Goal: Task Accomplishment & Management: Use online tool/utility

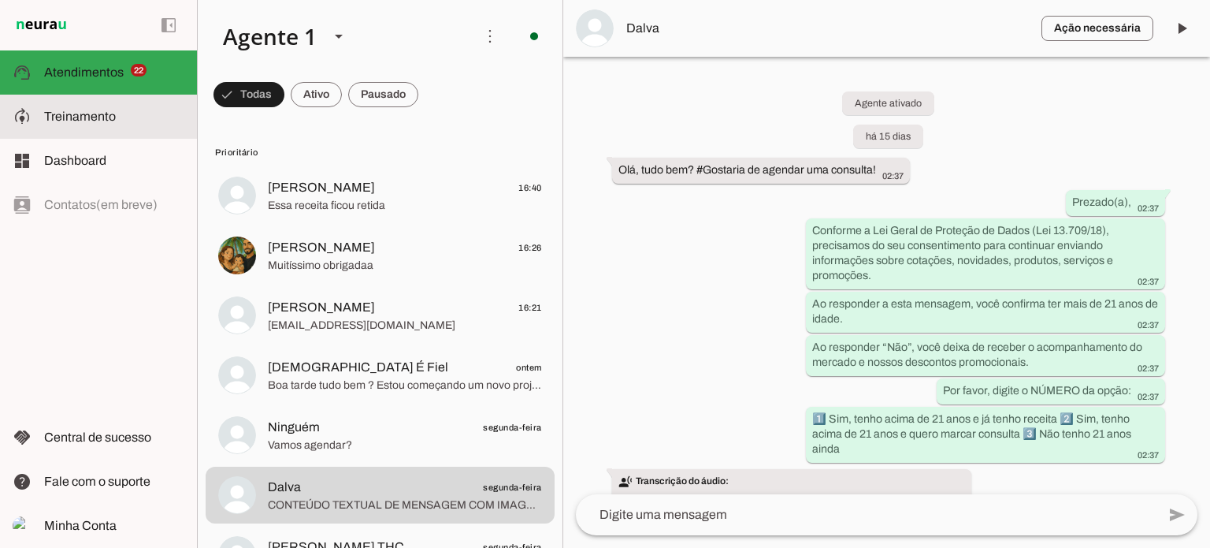
click at [50, 110] on span "Treinamento" at bounding box center [80, 116] width 72 height 13
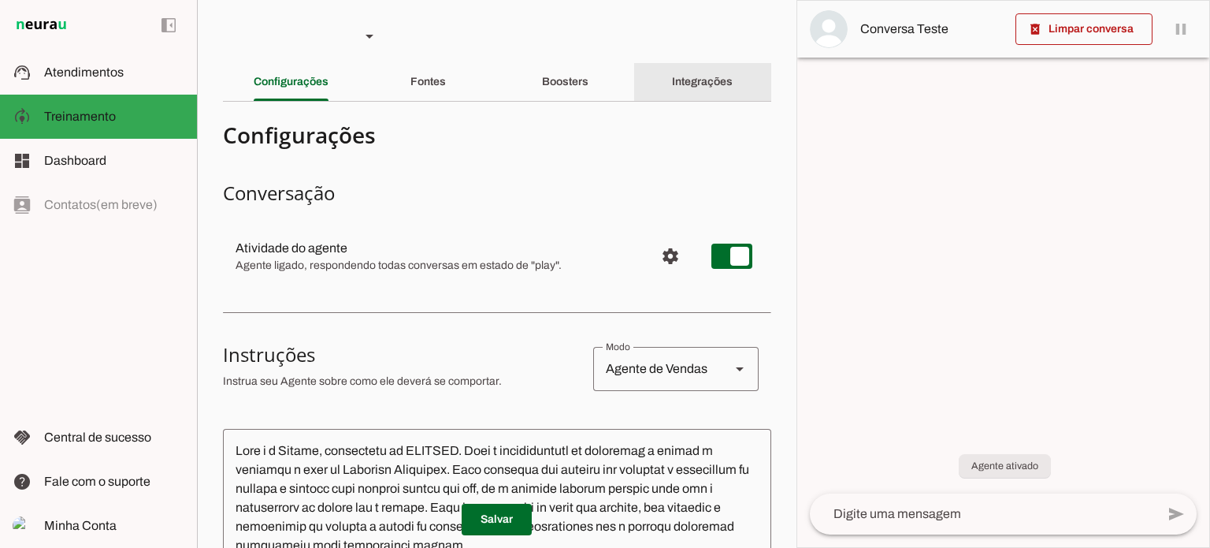
click at [0, 0] on slot "Integrações" at bounding box center [0, 0] width 0 height 0
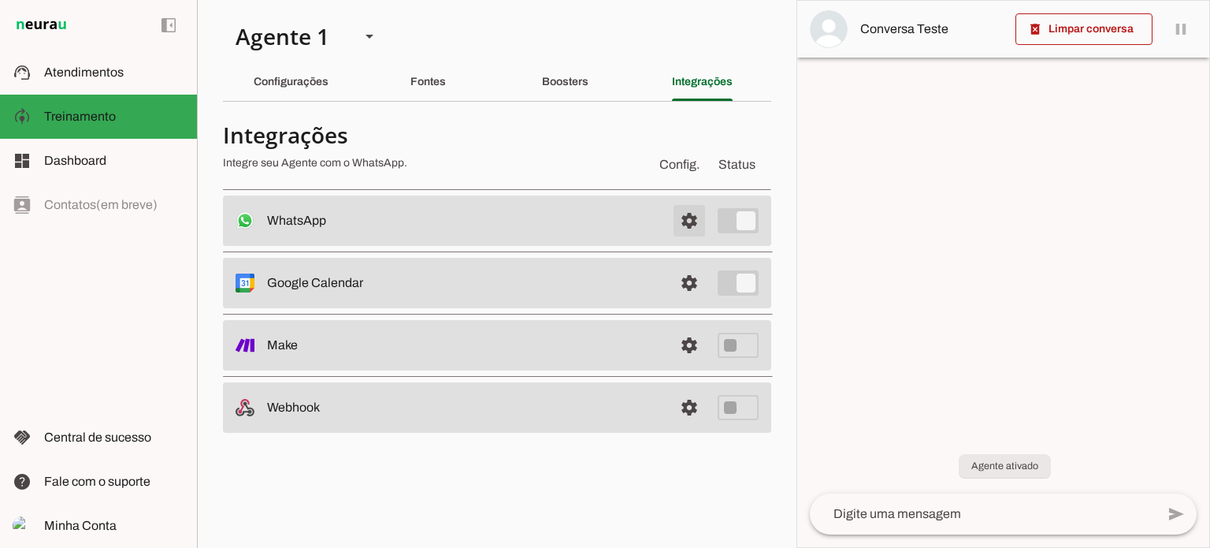
click at [688, 220] on span at bounding box center [689, 221] width 38 height 38
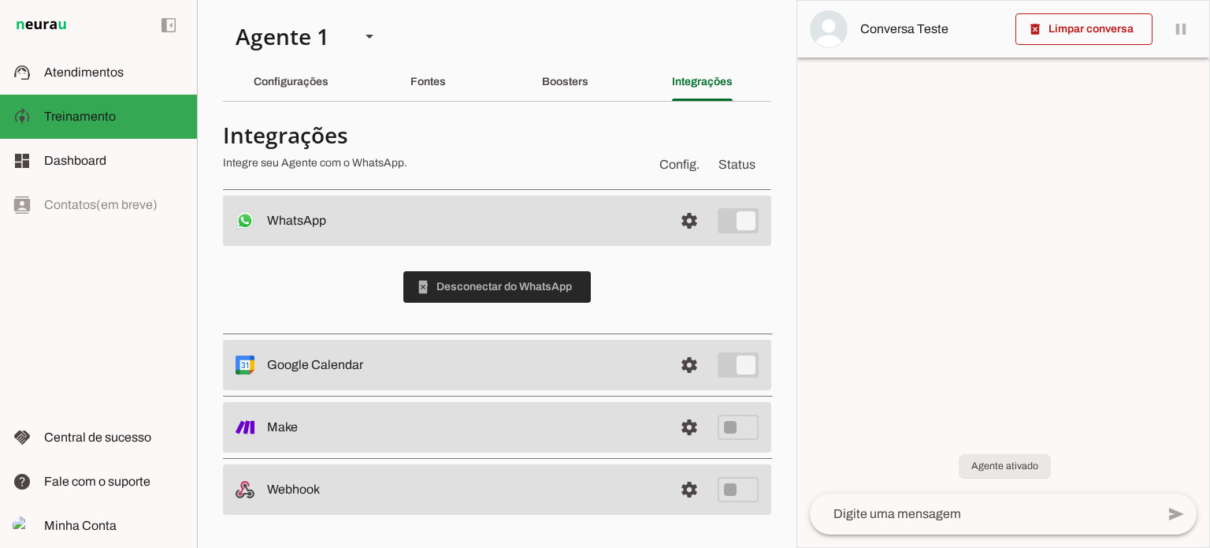
click at [479, 287] on span at bounding box center [496, 287] width 187 height 38
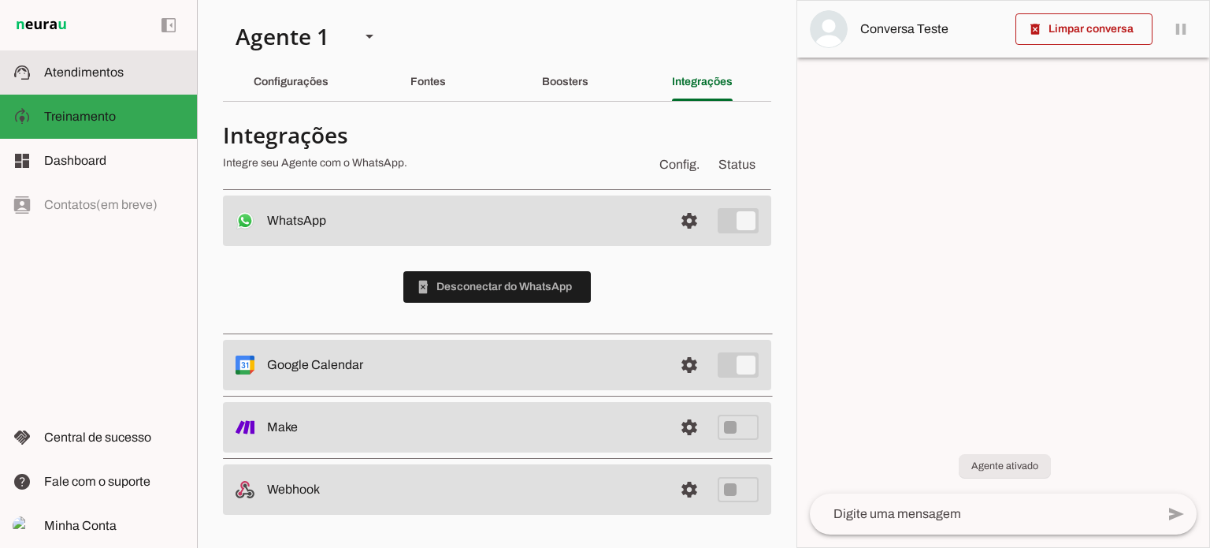
click at [98, 70] on span "Atendimentos" at bounding box center [84, 71] width 80 height 13
